Goal: Information Seeking & Learning: Understand process/instructions

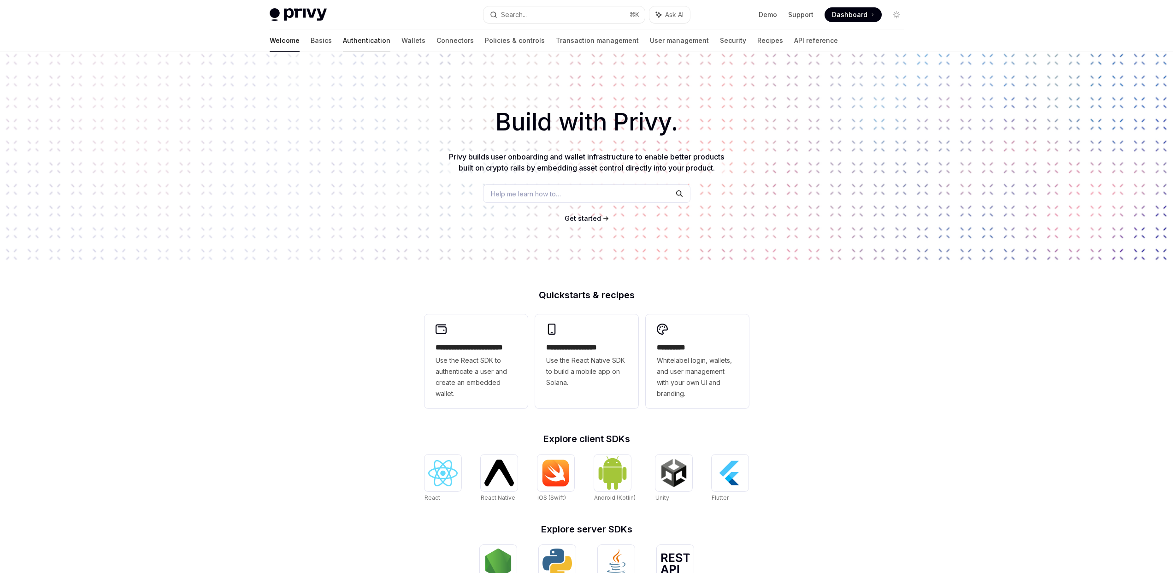
click at [343, 43] on link "Authentication" at bounding box center [366, 41] width 47 height 22
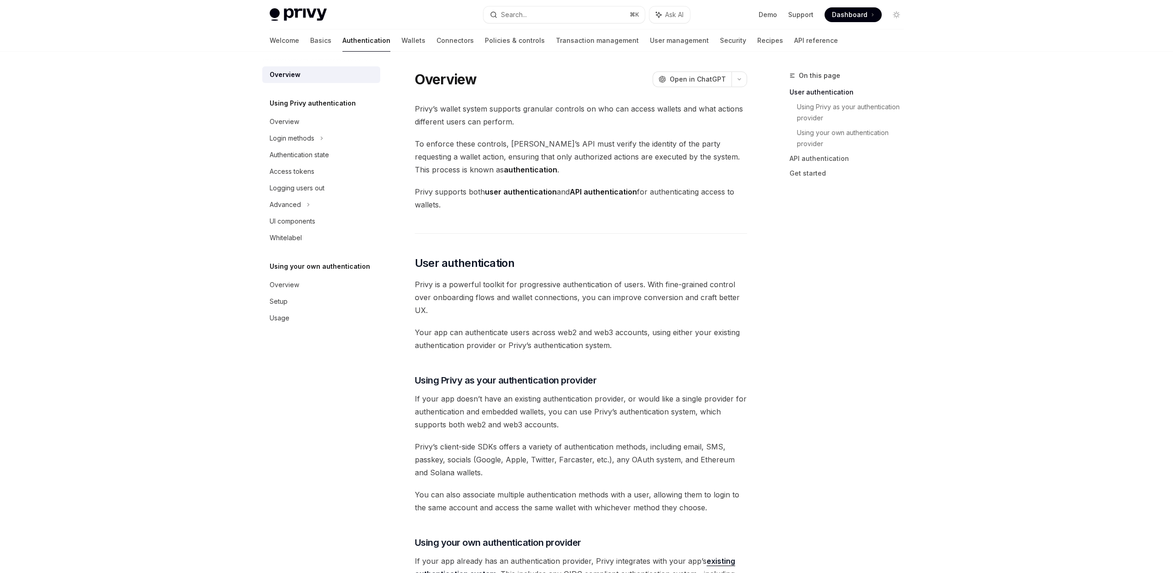
click at [355, 43] on div "Welcome Basics Authentication Wallets Connectors Policies & controls Transactio…" at bounding box center [554, 41] width 568 height 22
click at [402, 43] on link "Wallets" at bounding box center [414, 41] width 24 height 22
type textarea "*"
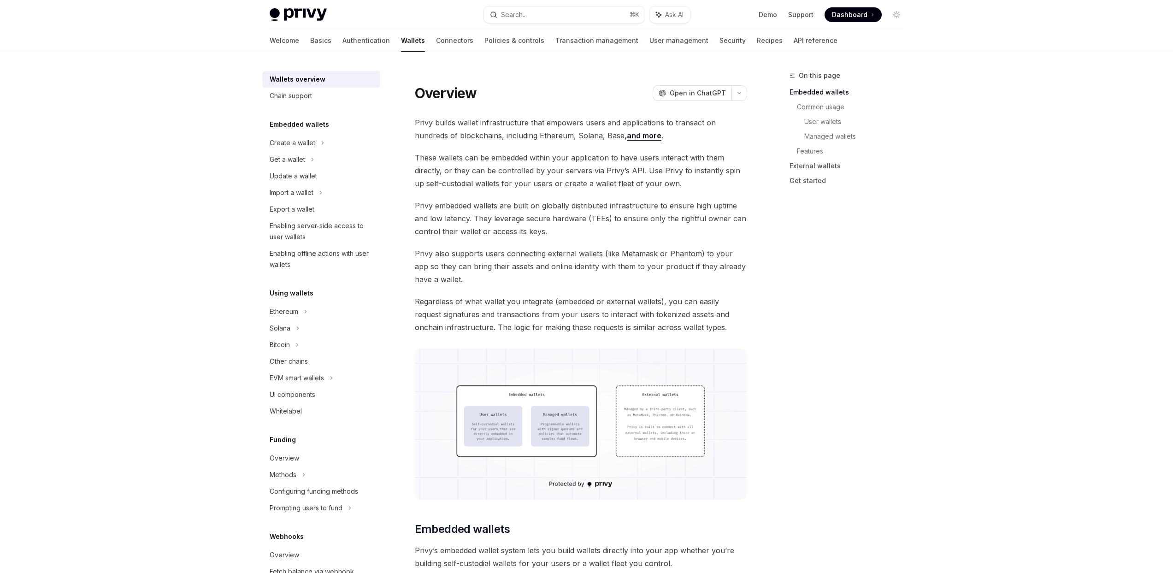
click at [591, 20] on button "Search... ⌘ K" at bounding box center [564, 14] width 161 height 17
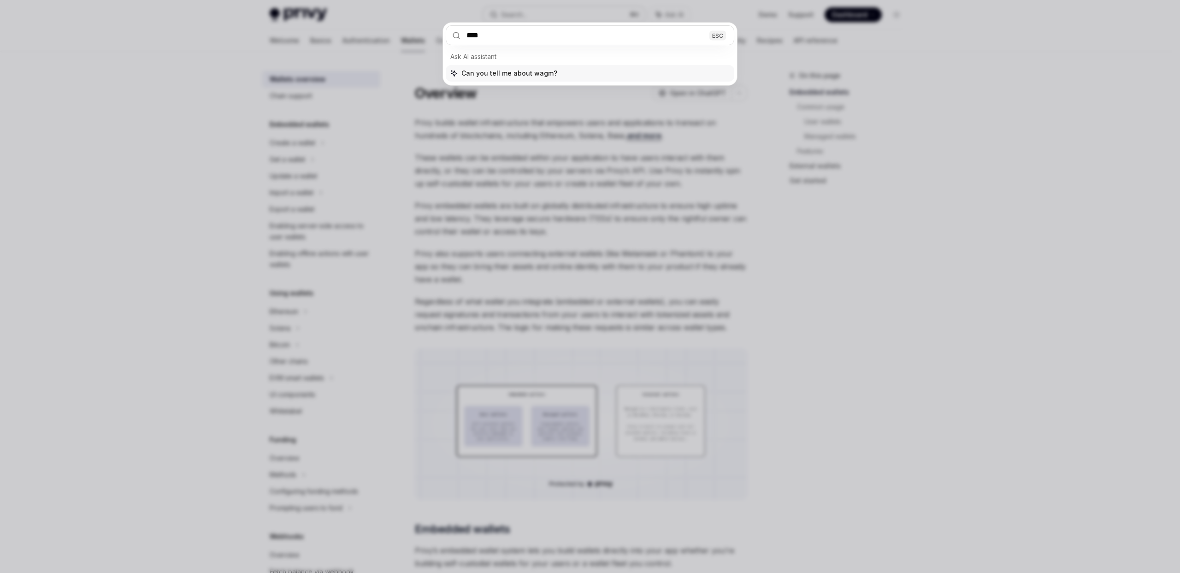
type input "*****"
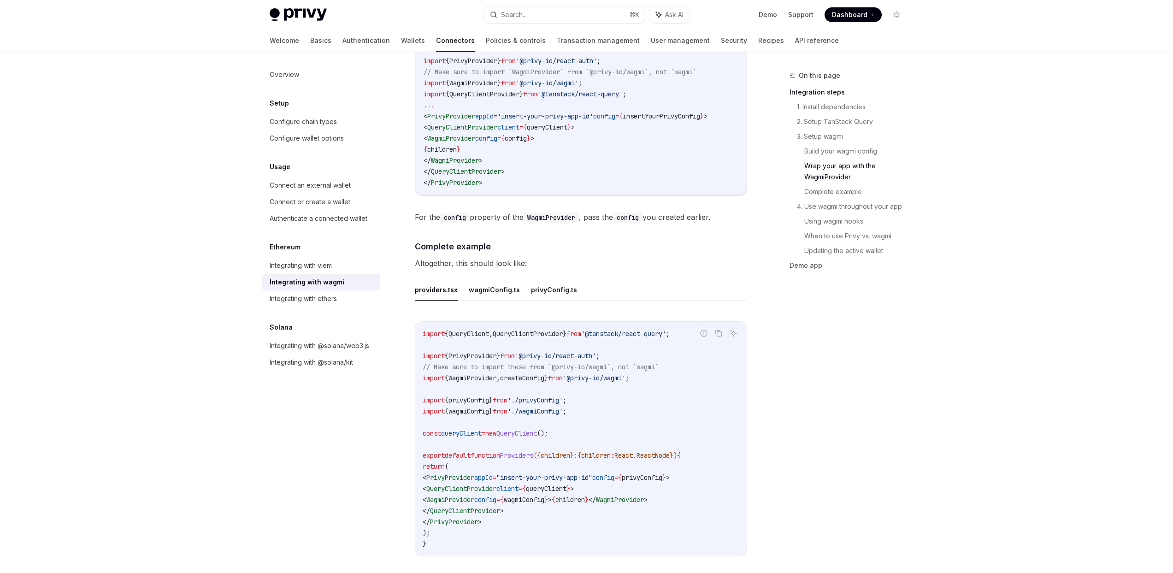
scroll to position [1475, 0]
click at [491, 283] on button "wagmiConfig.ts" at bounding box center [494, 287] width 51 height 22
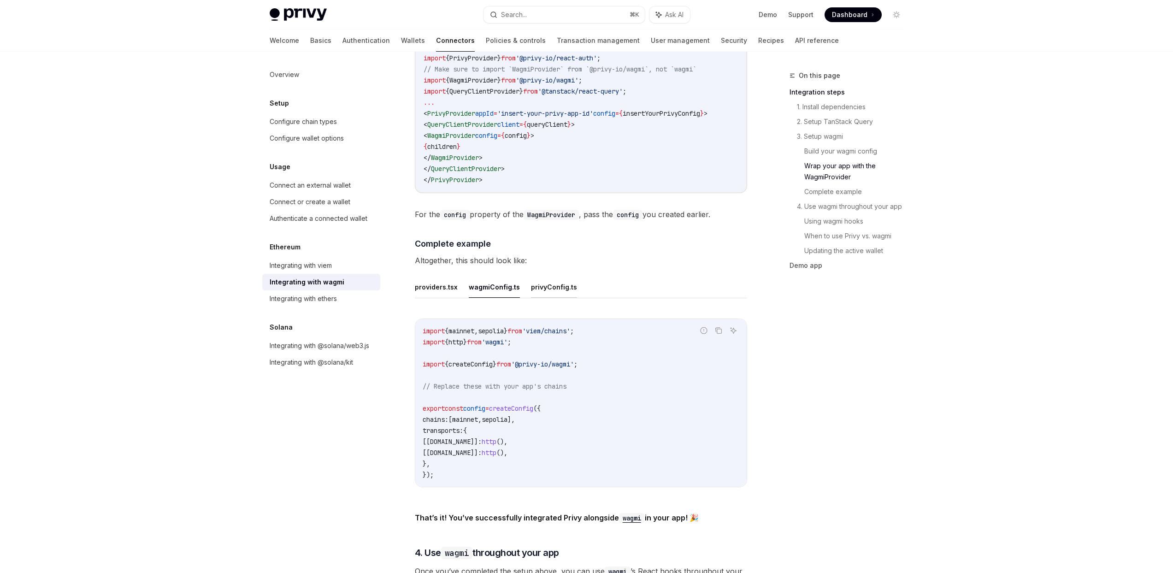
click at [548, 282] on button "privyConfig.ts" at bounding box center [554, 287] width 46 height 22
type textarea "*"
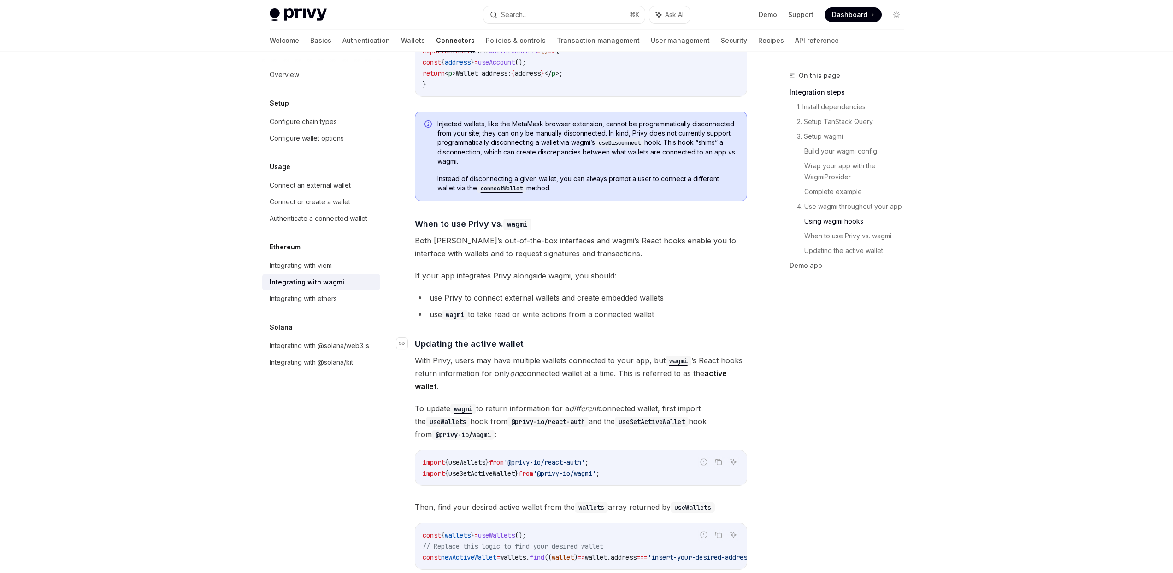
scroll to position [2224, 0]
